Goal: Information Seeking & Learning: Learn about a topic

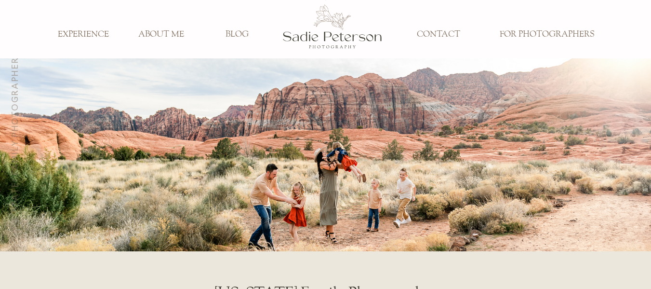
click at [543, 31] on h3 "FOR PHOTOGRAPHERS" at bounding box center [547, 34] width 108 height 11
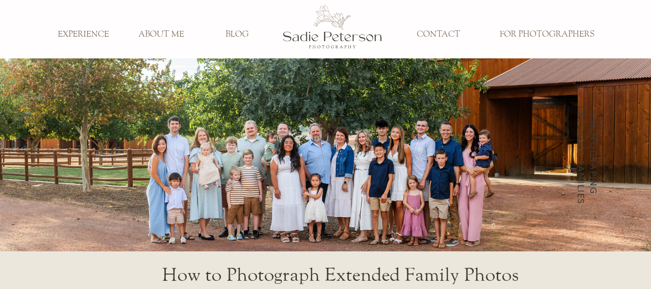
click at [332, 32] on div at bounding box center [332, 27] width 100 height 64
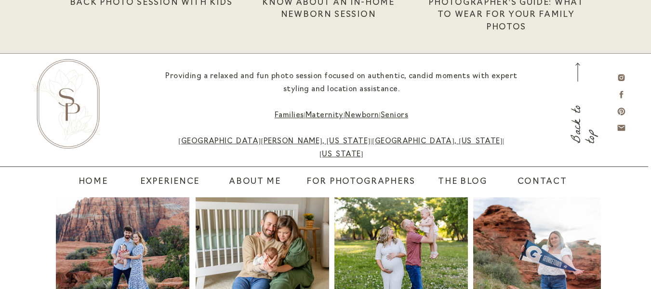
scroll to position [2987, 0]
click at [286, 114] on link "Families" at bounding box center [289, 114] width 29 height 7
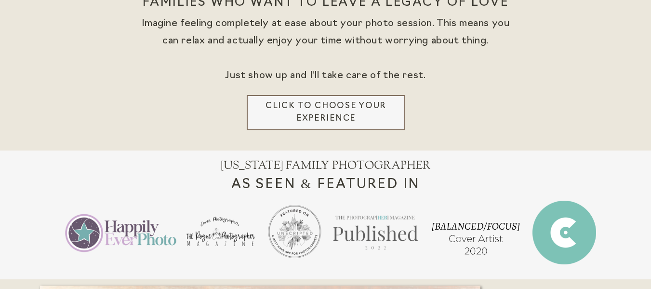
scroll to position [0, 0]
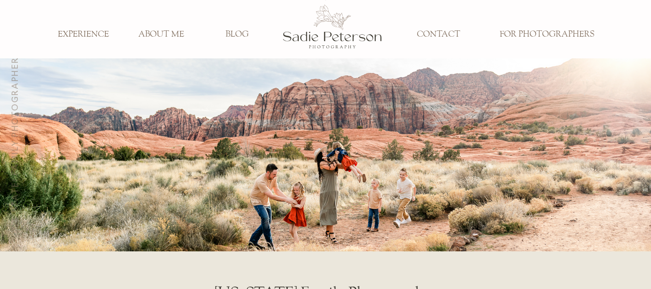
click at [336, 37] on div at bounding box center [332, 27] width 100 height 64
click at [519, 32] on h3 "FOR PHOTOGRAPHERS" at bounding box center [547, 34] width 108 height 11
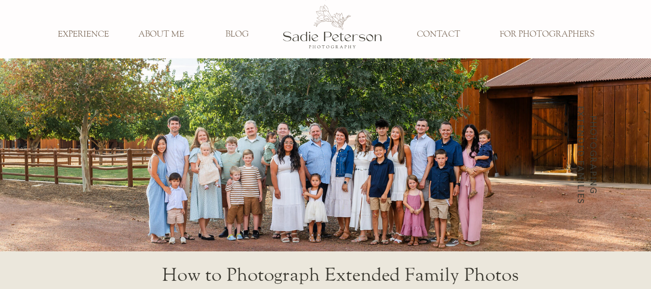
click at [74, 34] on h3 "EXPERIENCE" at bounding box center [84, 34] width 64 height 11
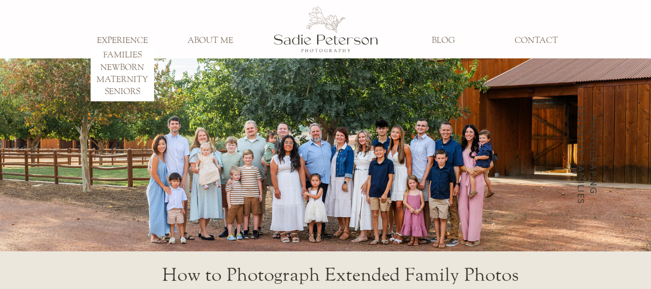
click at [113, 58] on h3 "FAMILIES" at bounding box center [123, 55] width 64 height 11
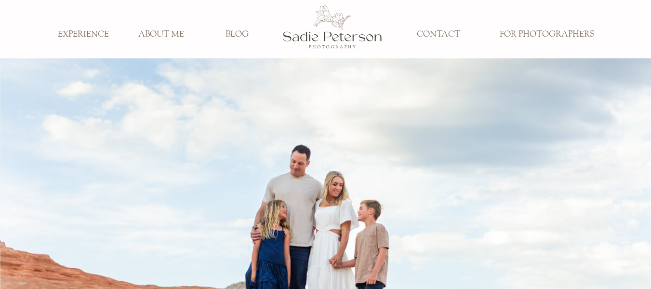
click at [308, 40] on div at bounding box center [332, 27] width 100 height 64
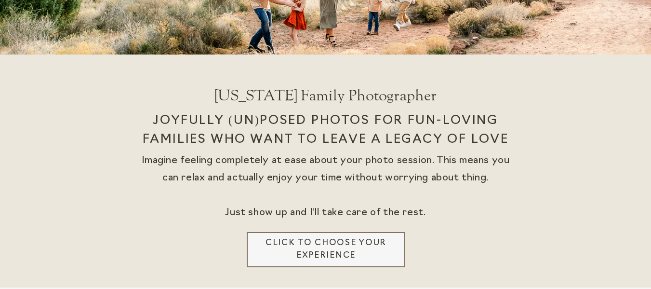
scroll to position [202, 0]
